Goal: Find specific page/section: Find specific page/section

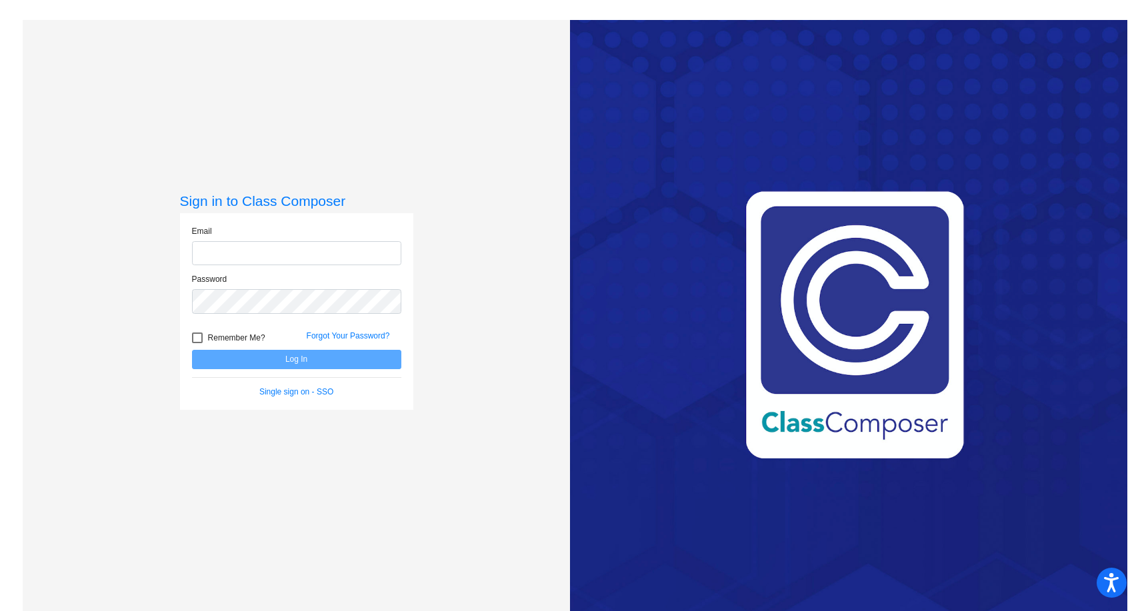
type input "[PERSON_NAME][EMAIL_ADDRESS][DOMAIN_NAME]"
click at [234, 338] on span "Remember Me?" at bounding box center [236, 338] width 57 height 16
click at [197, 343] on input "Remember Me?" at bounding box center [197, 343] width 1 height 1
checkbox input "true"
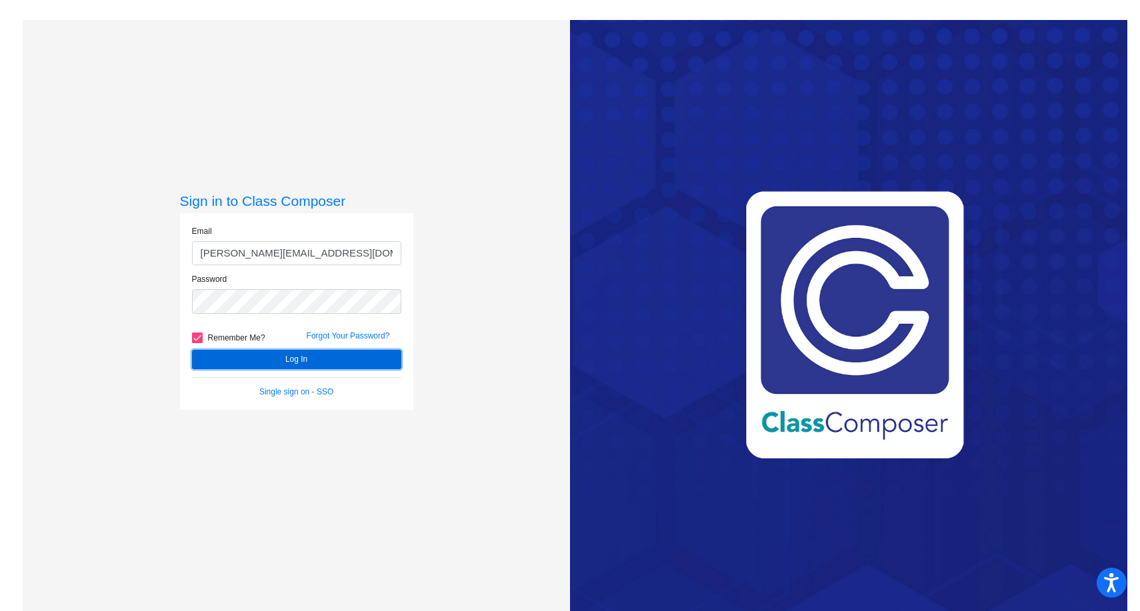
click at [232, 352] on button "Log In" at bounding box center [296, 359] width 209 height 19
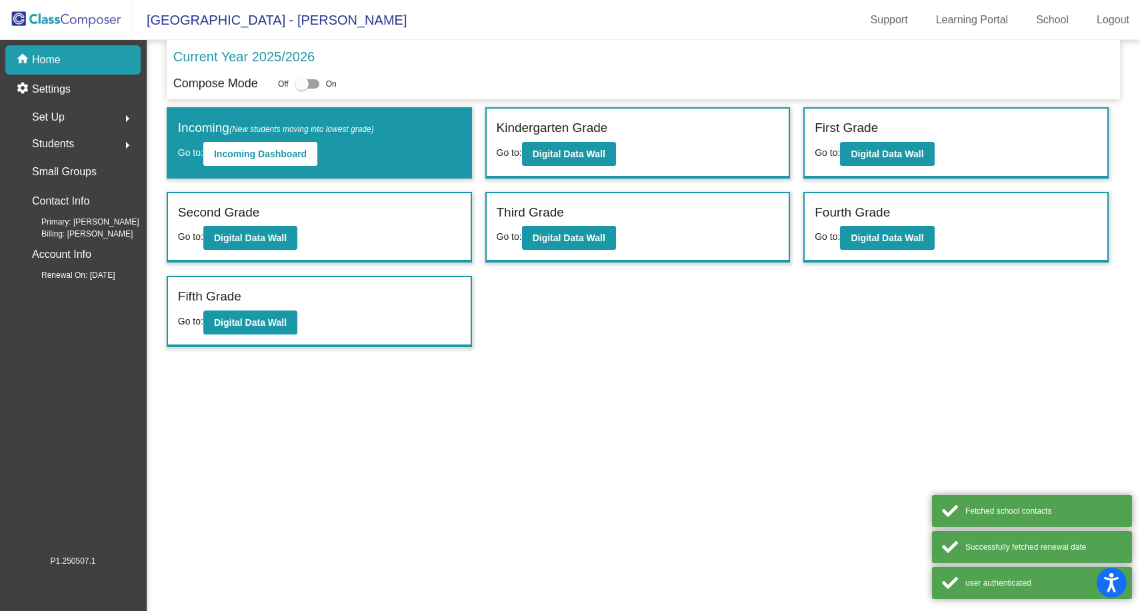
click at [83, 145] on div "Students arrow_right" at bounding box center [76, 144] width 127 height 27
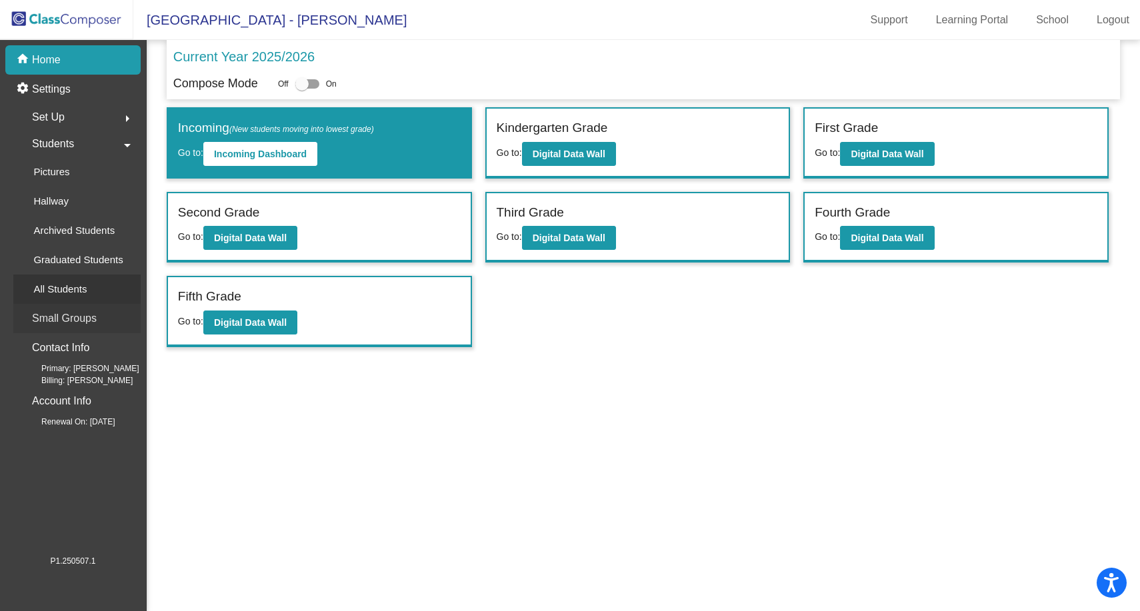
drag, startPoint x: 79, startPoint y: 315, endPoint x: 81, endPoint y: 292, distance: 22.8
click at [81, 293] on mat-nav-list "home Home settings Settings Set Up arrow_right Students arrow_drop_down Picture…" at bounding box center [73, 297] width 146 height 514
click at [81, 292] on p "All Students" at bounding box center [59, 289] width 53 height 16
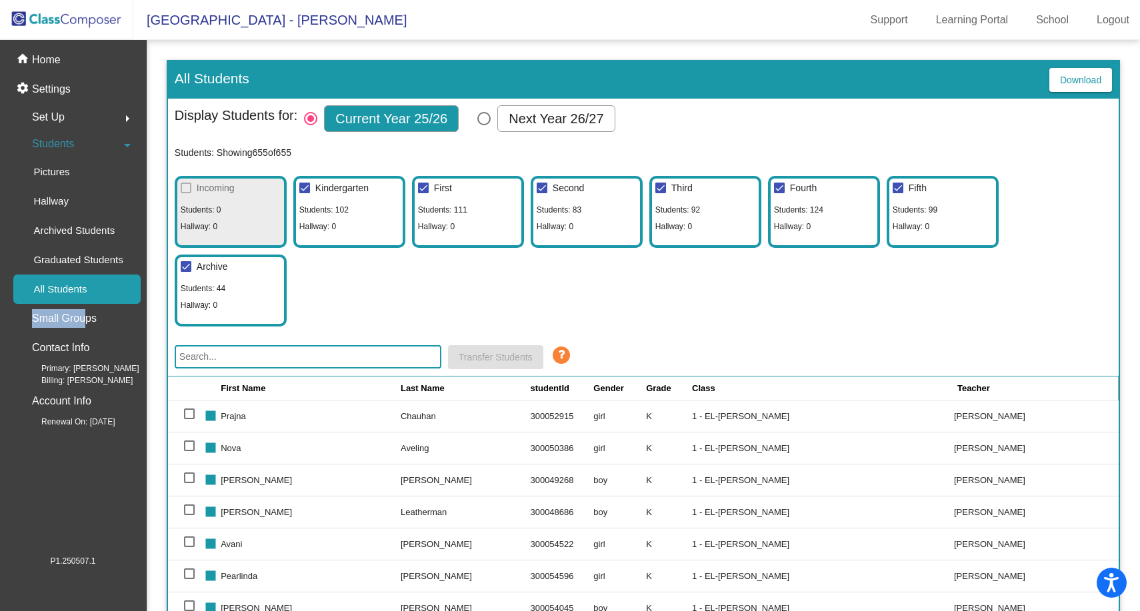
click at [335, 357] on input "text" at bounding box center [308, 356] width 267 height 23
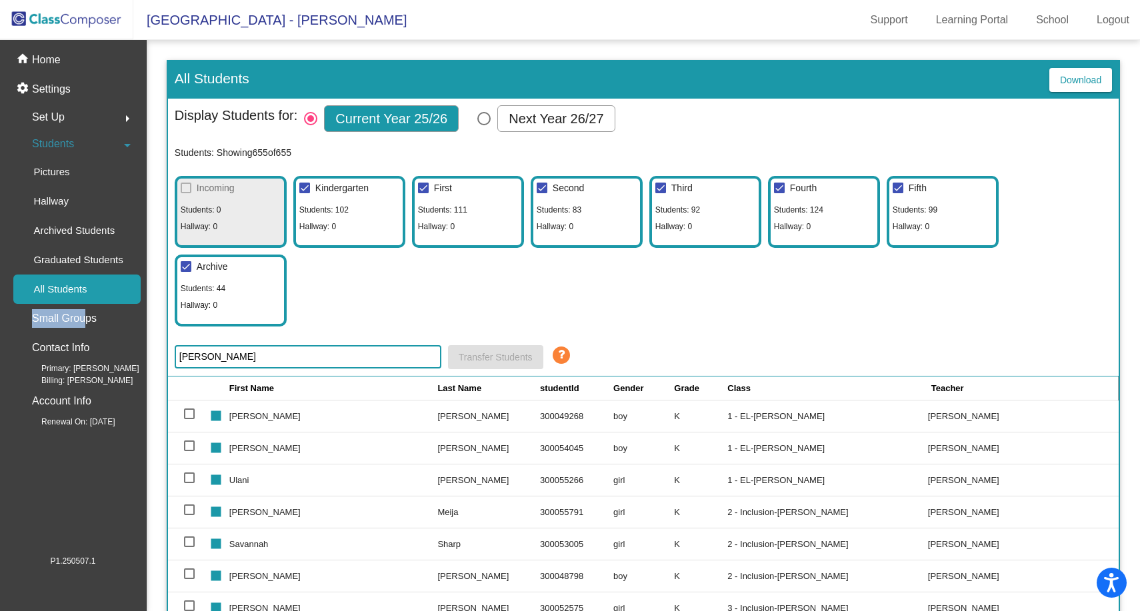
type input "sala"
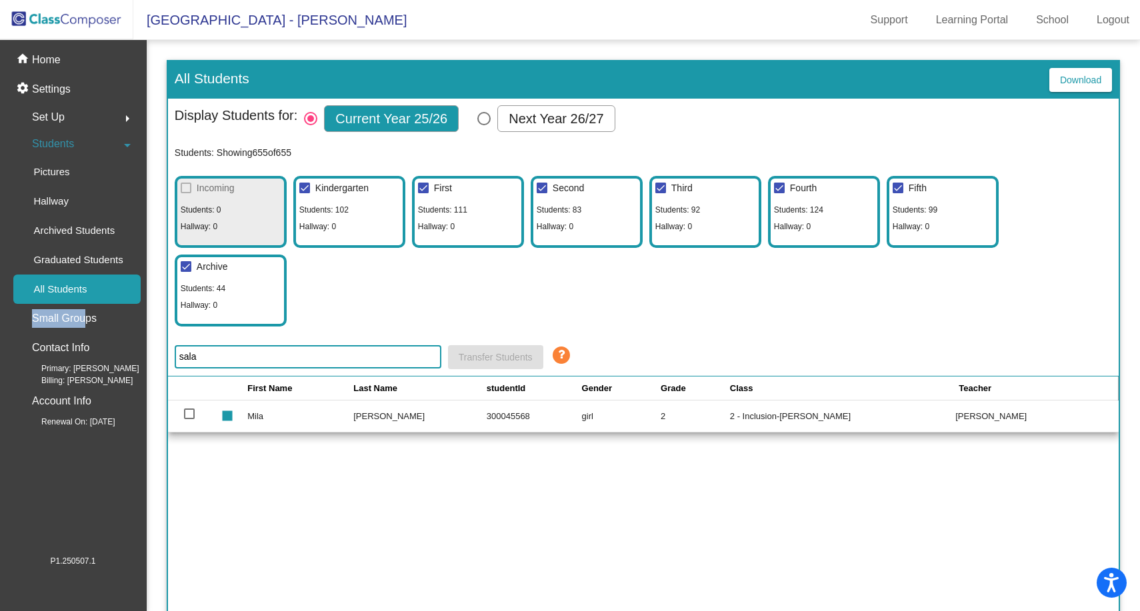
drag, startPoint x: 205, startPoint y: 359, endPoint x: 174, endPoint y: 360, distance: 31.4
click at [175, 360] on input "sala" at bounding box center [308, 356] width 267 height 23
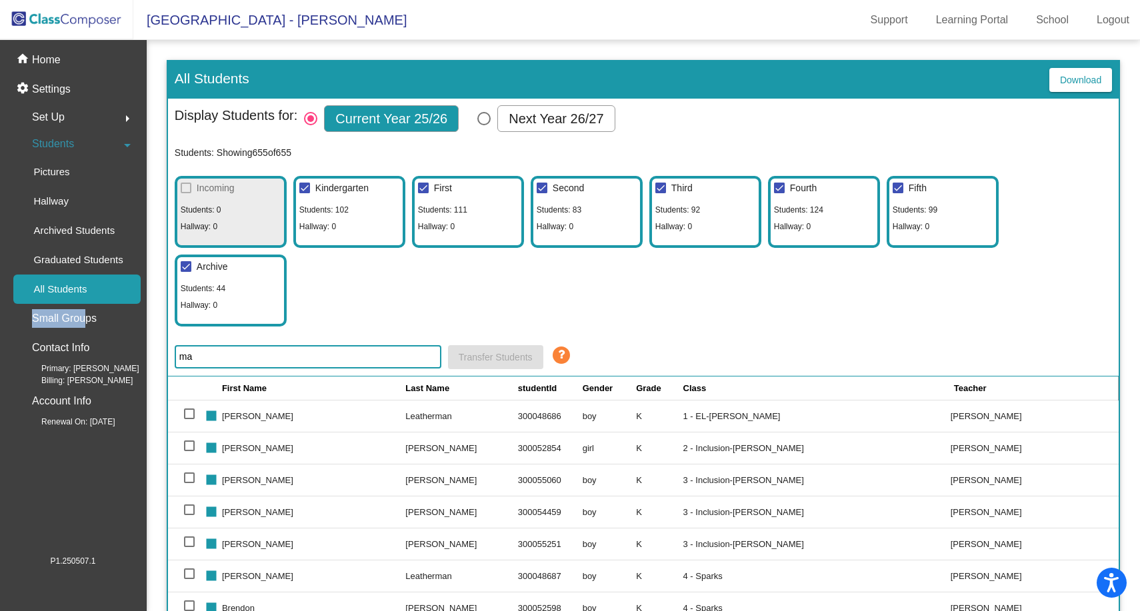
type input "m"
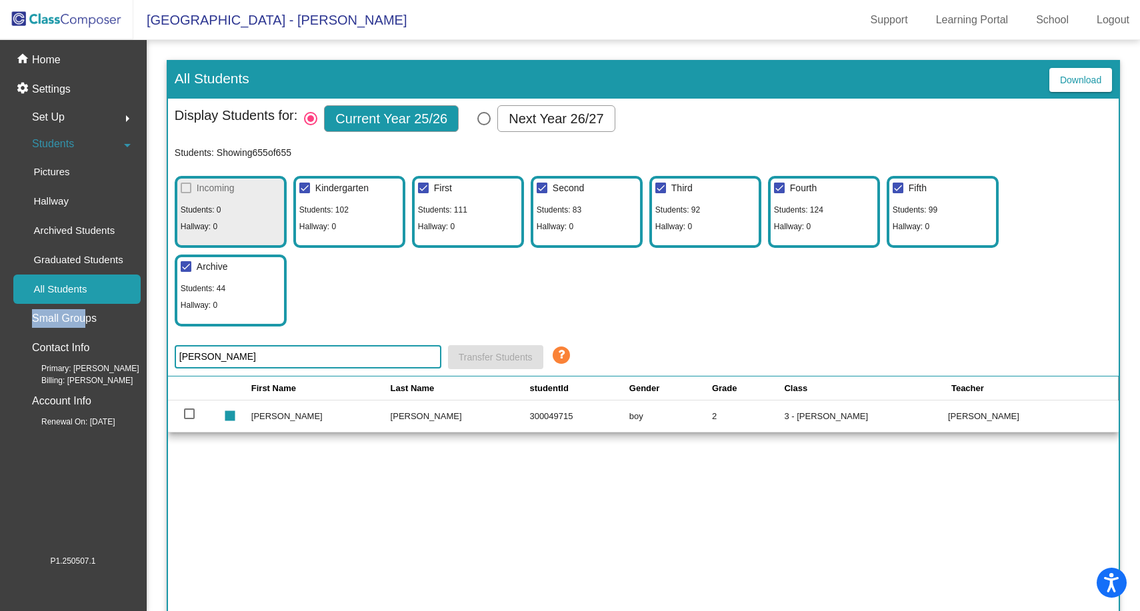
drag, startPoint x: 191, startPoint y: 358, endPoint x: 183, endPoint y: 357, distance: 8.0
click at [183, 357] on input "[PERSON_NAME]" at bounding box center [308, 356] width 267 height 23
type input "m"
